Goal: Complete application form

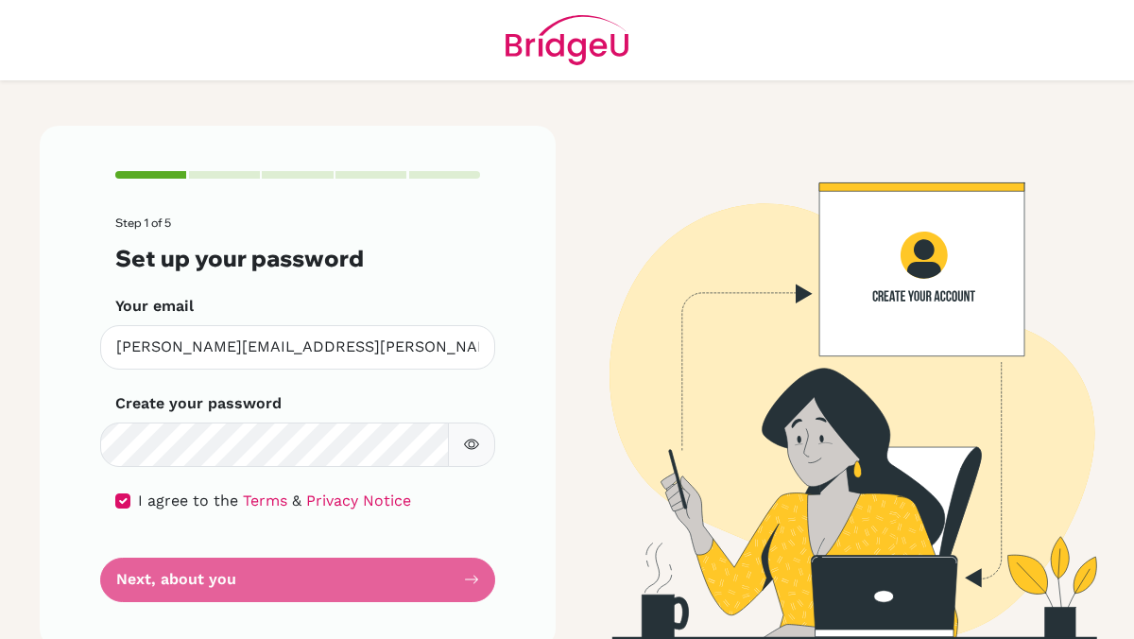
scroll to position [23, 0]
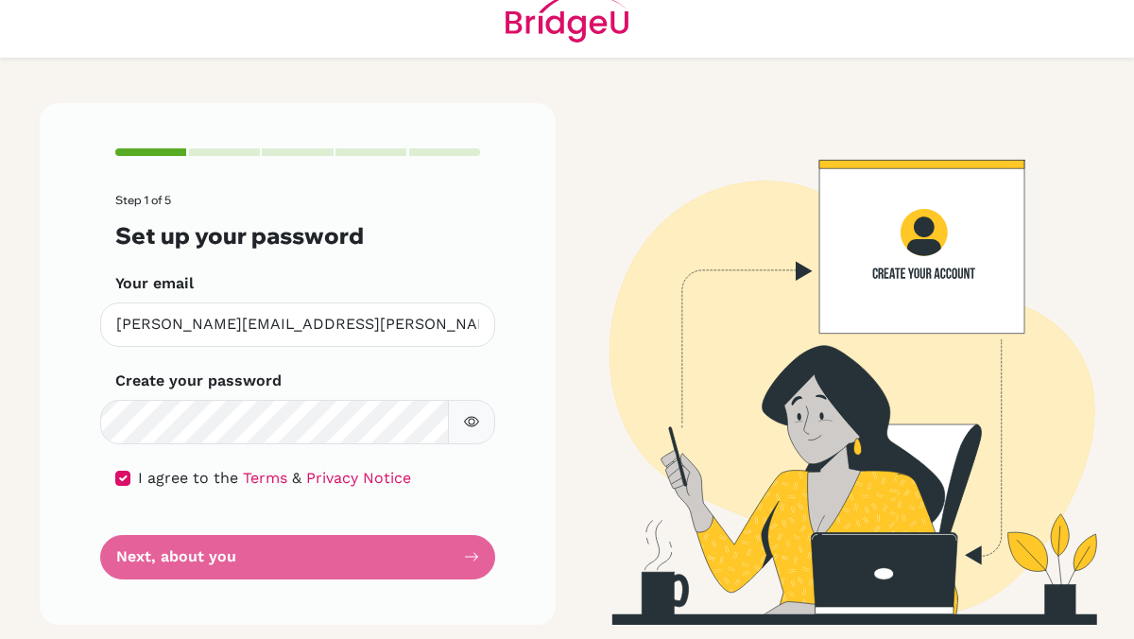
click at [230, 540] on form "Step 1 of 5 Set up your password Your email [PERSON_NAME][EMAIL_ADDRESS][PERSON…" at bounding box center [297, 386] width 365 height 384
click at [230, 568] on form "Step 1 of 5 Set up your password Your email [PERSON_NAME][EMAIL_ADDRESS][PERSON…" at bounding box center [297, 386] width 365 height 384
click at [464, 414] on icon "button" at bounding box center [471, 421] width 15 height 15
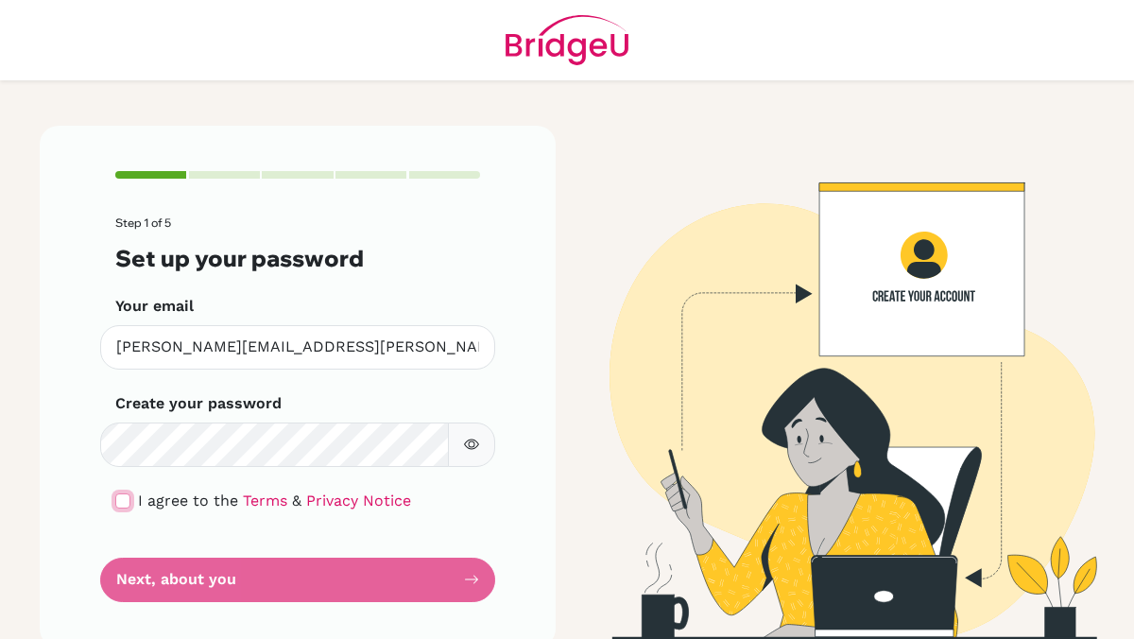
click at [119, 497] on input "checkbox" at bounding box center [122, 500] width 15 height 15
checkbox input "true"
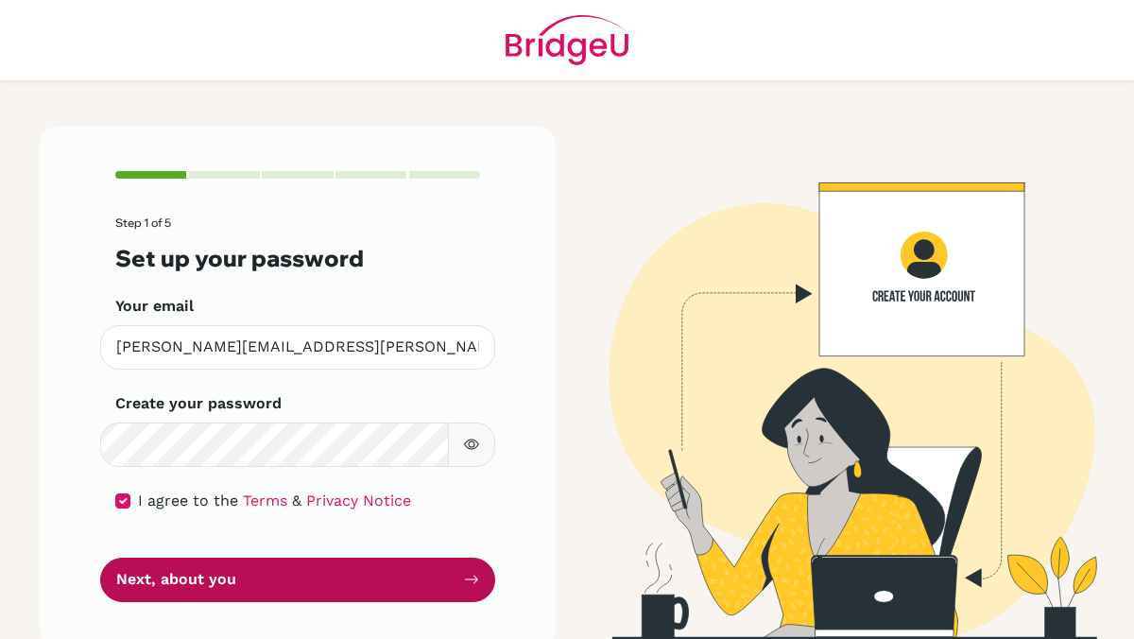
click at [162, 573] on button "Next, about you" at bounding box center [297, 579] width 395 height 44
